Goal: Information Seeking & Learning: Learn about a topic

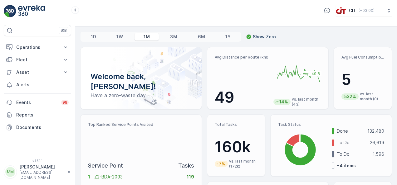
click at [395, 129] on div "1D 1W 1M 3M 6M 1Y Show Zero Welcome back, Mudather-[PERSON_NAME]! Have a zero-w…" at bounding box center [235, 105] width 321 height 159
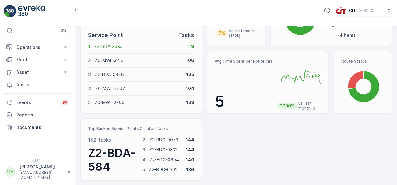
click at [344, 32] on p "+ 4 items" at bounding box center [345, 35] width 19 height 6
click at [396, 35] on div "1D 1W 1M 3M 6M 1Y Show Zero Welcome back, Mudather-[PERSON_NAME]! Have a zero-w…" at bounding box center [235, 105] width 321 height 159
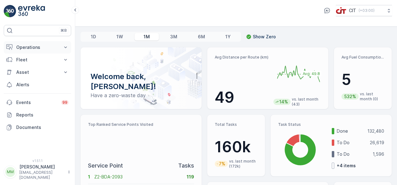
click at [43, 46] on p "Operations" at bounding box center [37, 47] width 42 height 6
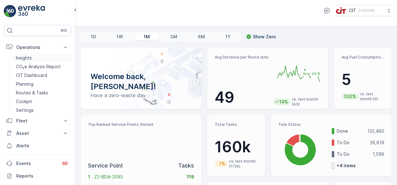
click at [40, 59] on link "Insights" at bounding box center [42, 58] width 58 height 9
